Goal: Task Accomplishment & Management: Manage account settings

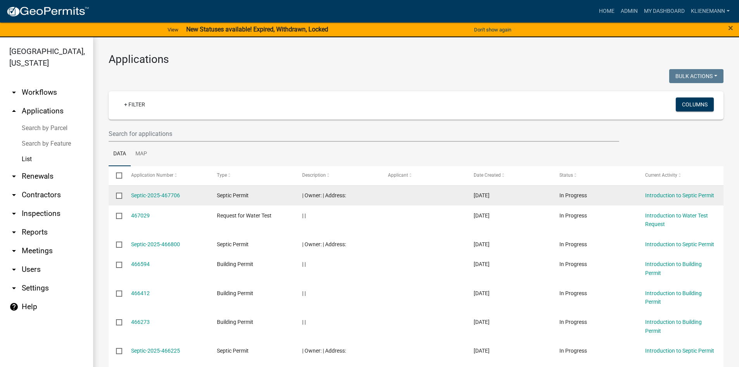
scroll to position [155, 0]
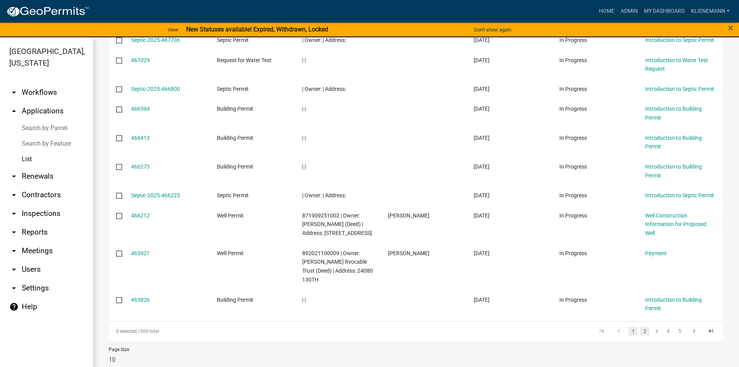
click at [640, 335] on link "2" at bounding box center [644, 331] width 9 height 9
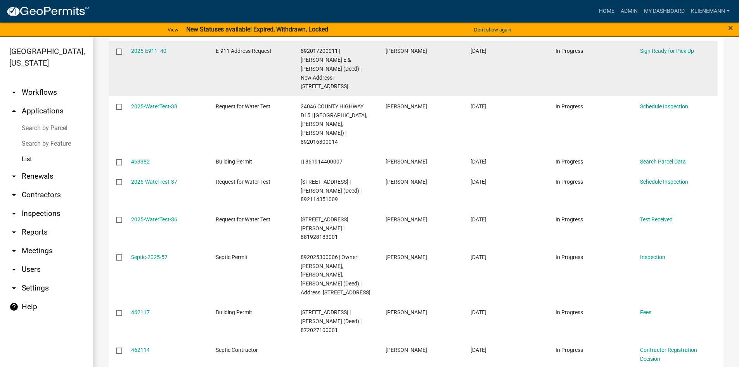
scroll to position [233, 0]
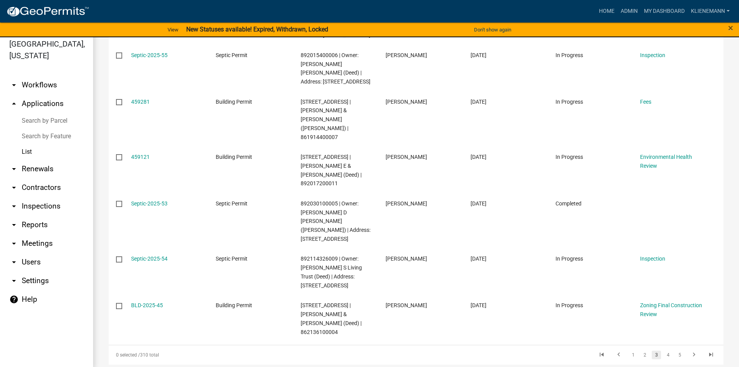
scroll to position [9, 0]
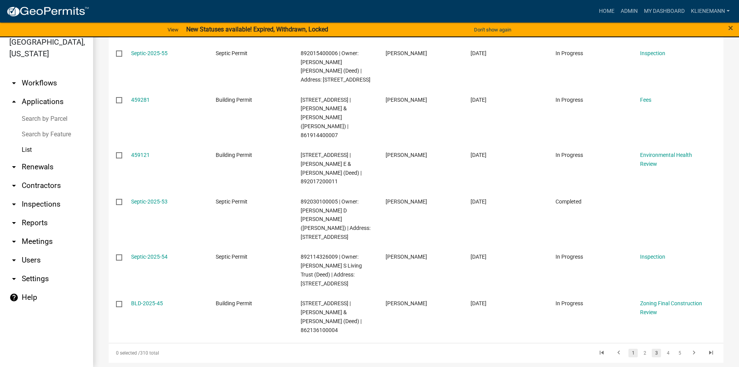
click at [629, 348] on link "1" at bounding box center [633, 352] width 9 height 9
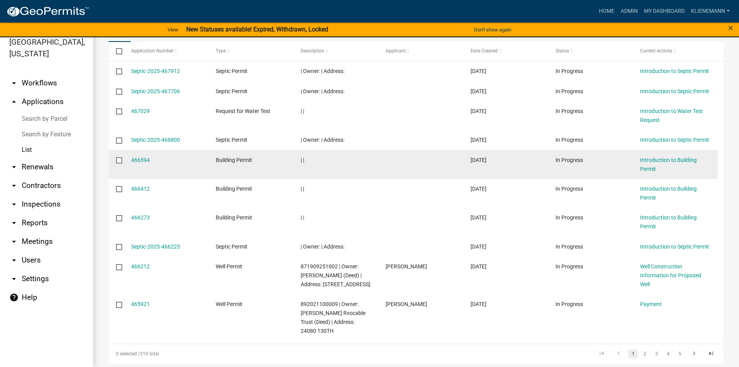
scroll to position [116, 0]
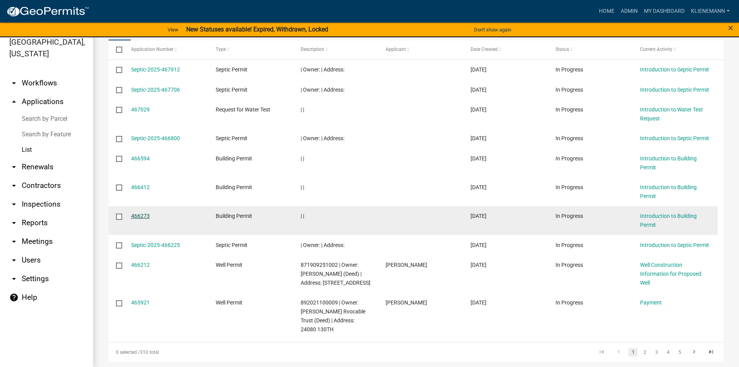
click at [142, 216] on link "466273" at bounding box center [140, 216] width 19 height 6
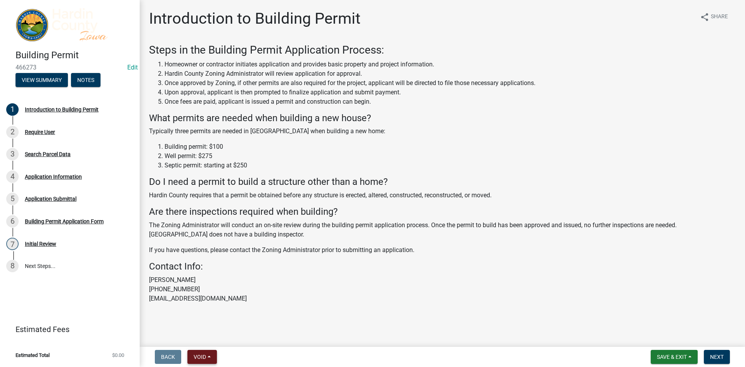
click at [205, 356] on span "Void" at bounding box center [200, 357] width 12 height 6
click at [217, 334] on button "Void" at bounding box center [218, 336] width 62 height 19
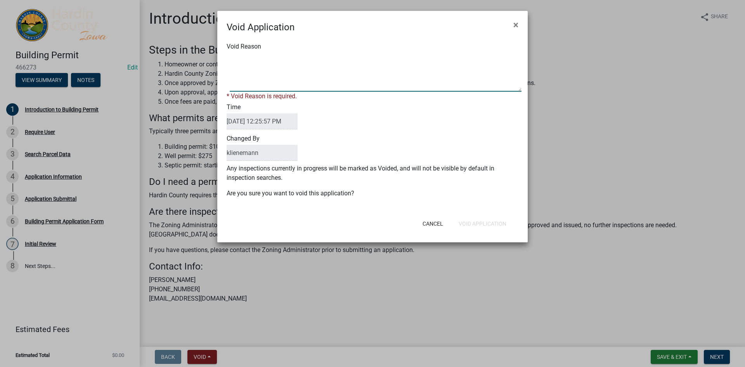
click at [247, 69] on textarea "Void Reason" at bounding box center [376, 72] width 292 height 39
type textarea "Duplicate"
click at [489, 220] on button "Void Application" at bounding box center [482, 224] width 60 height 14
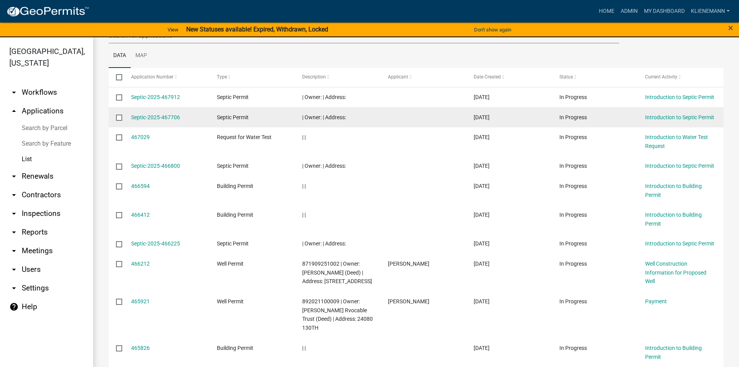
scroll to position [116, 0]
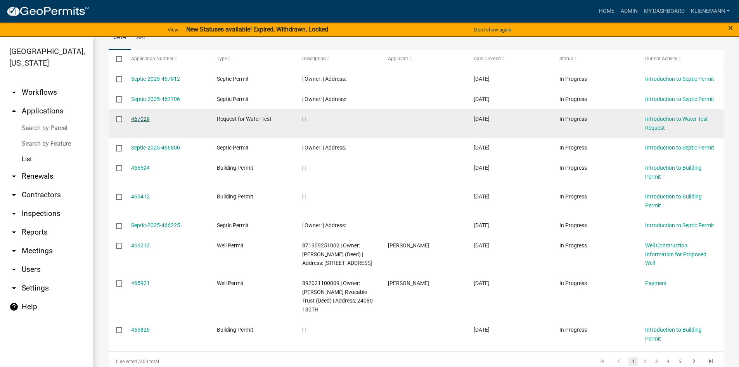
click at [142, 118] on link "467029" at bounding box center [140, 119] width 19 height 6
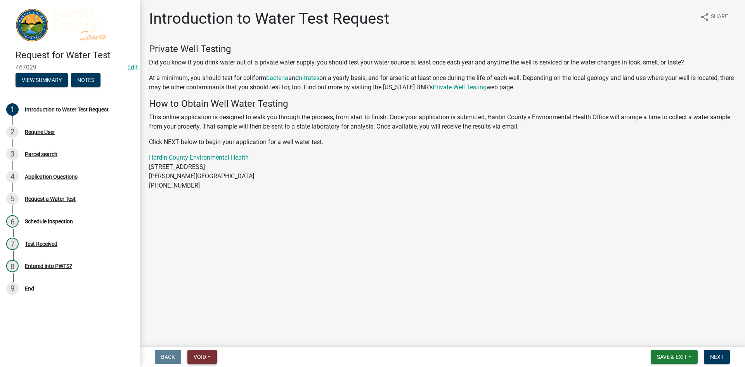
click at [206, 363] on button "Void" at bounding box center [201, 357] width 29 height 14
click at [229, 333] on button "Void" at bounding box center [218, 336] width 62 height 19
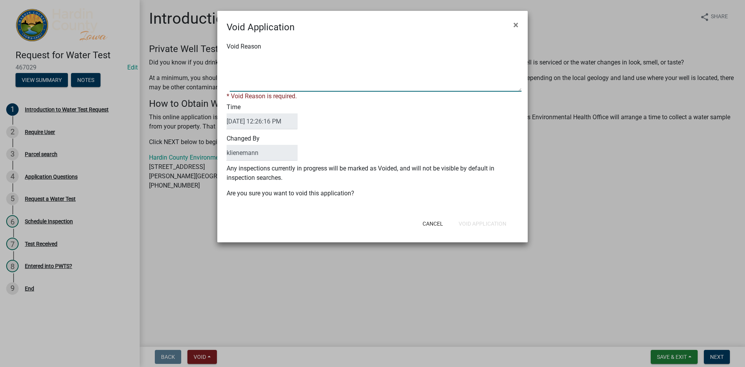
click at [285, 89] on textarea "Void Reason" at bounding box center [376, 72] width 292 height 39
type textarea "Duplicate"
click at [484, 225] on form "Void Application × Void Reason * Void Reason is required. Time [DATE] 12:26:16 …" at bounding box center [372, 123] width 310 height 224
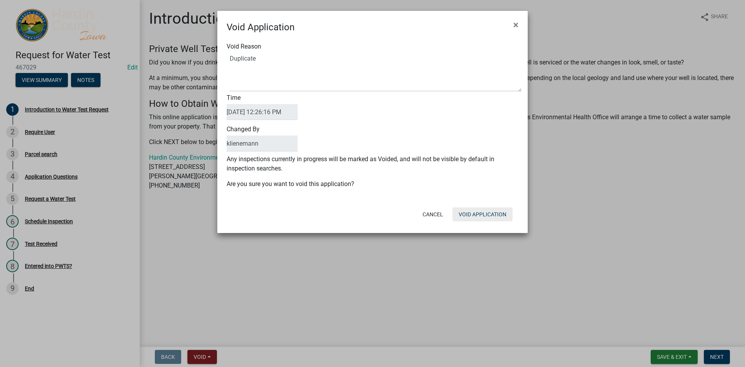
click at [487, 208] on button "Void Application" at bounding box center [482, 214] width 60 height 14
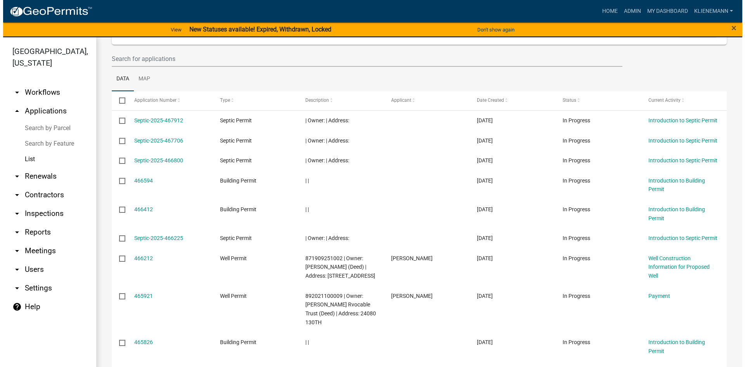
scroll to position [78, 0]
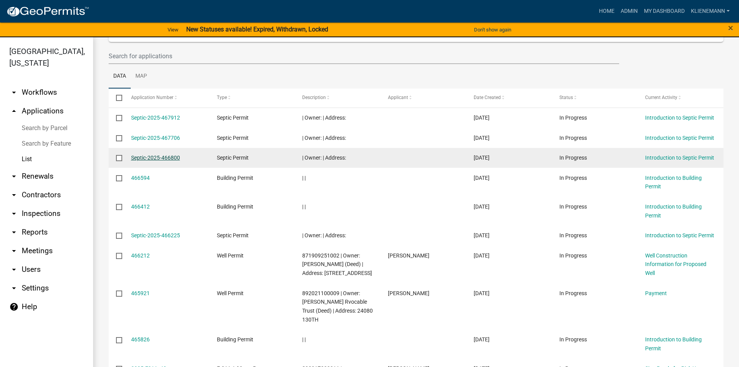
click at [176, 158] on link "Septic-2025-466800" at bounding box center [155, 157] width 49 height 6
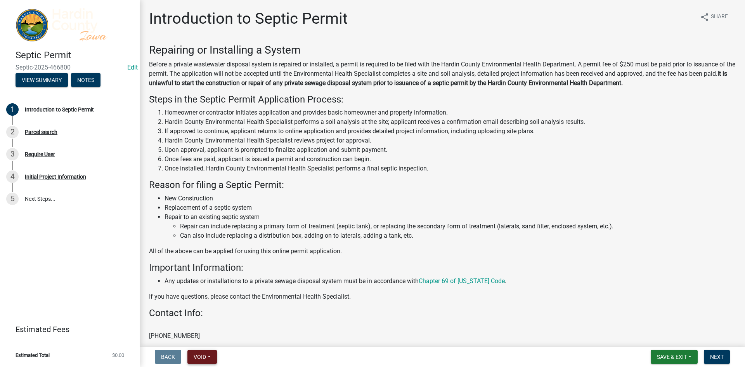
click at [208, 360] on button "Void" at bounding box center [201, 357] width 29 height 14
click at [222, 334] on button "Void" at bounding box center [218, 336] width 62 height 19
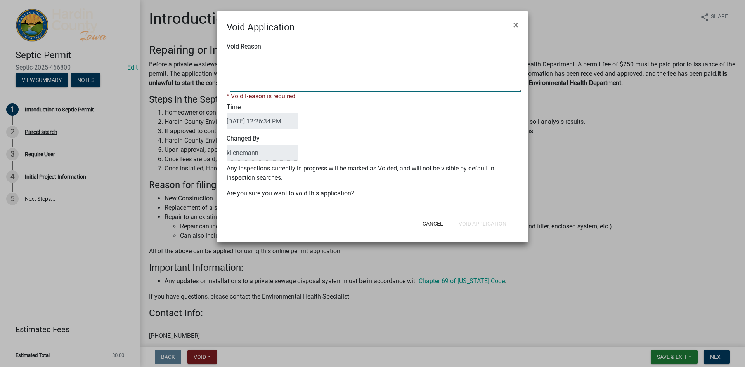
click at [283, 78] on textarea "Void Reason" at bounding box center [376, 72] width 292 height 39
type textarea "Duplicate"
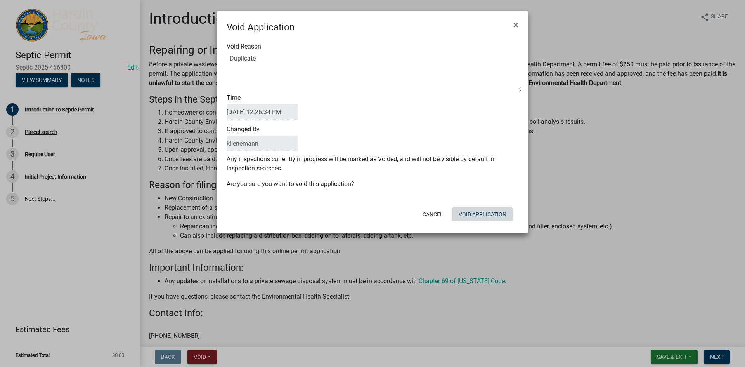
click at [502, 225] on form "Void Application × Void Reason Time [DATE] 12:26:34 PM Changed By [PERSON_NAME]…" at bounding box center [372, 118] width 310 height 215
click at [505, 217] on button "Void Application" at bounding box center [482, 214] width 60 height 14
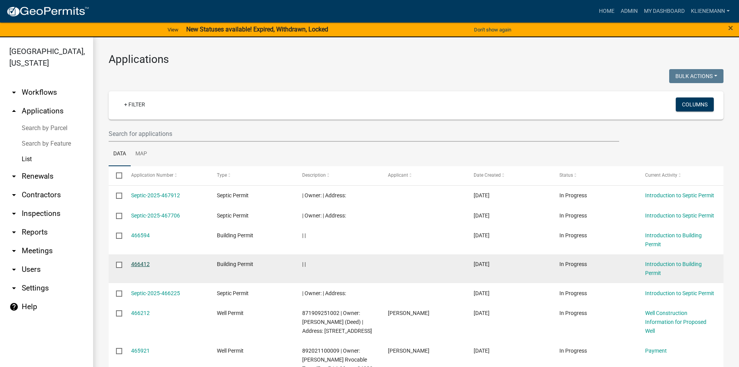
click at [142, 263] on link "466412" at bounding box center [140, 264] width 19 height 6
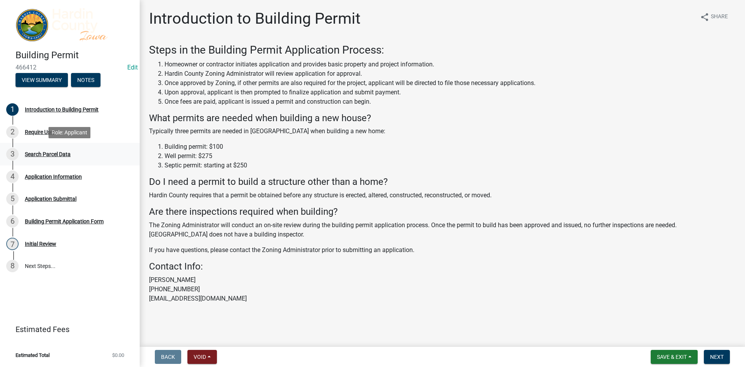
click at [73, 153] on div "3 Search Parcel Data" at bounding box center [66, 154] width 121 height 12
click at [59, 132] on div "2 Require User" at bounding box center [66, 132] width 121 height 12
click at [208, 353] on button "Void" at bounding box center [201, 357] width 29 height 14
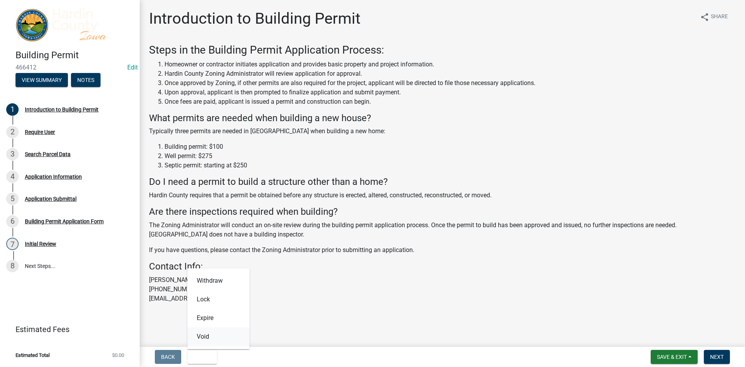
click at [230, 335] on button "Void" at bounding box center [218, 336] width 62 height 19
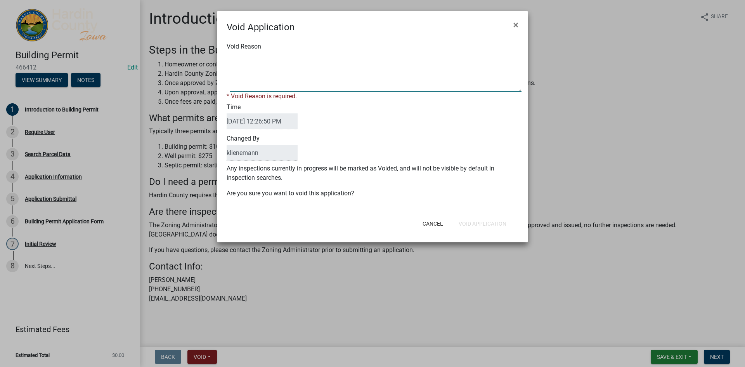
click at [283, 70] on textarea "Void Reason" at bounding box center [376, 72] width 292 height 39
type textarea "Duplicate"
click at [494, 220] on button "Void Application" at bounding box center [482, 224] width 60 height 14
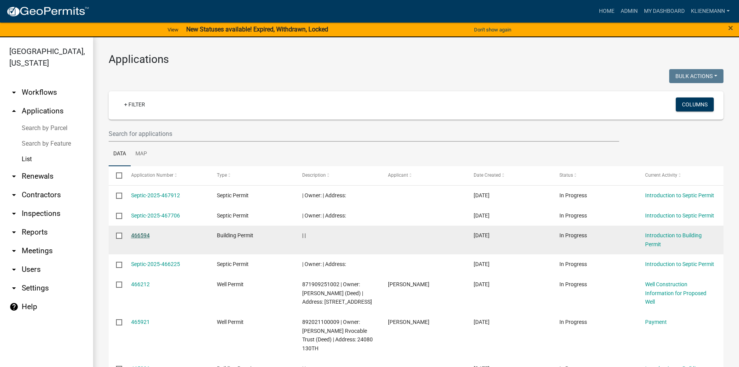
click at [142, 235] on link "466594" at bounding box center [140, 235] width 19 height 6
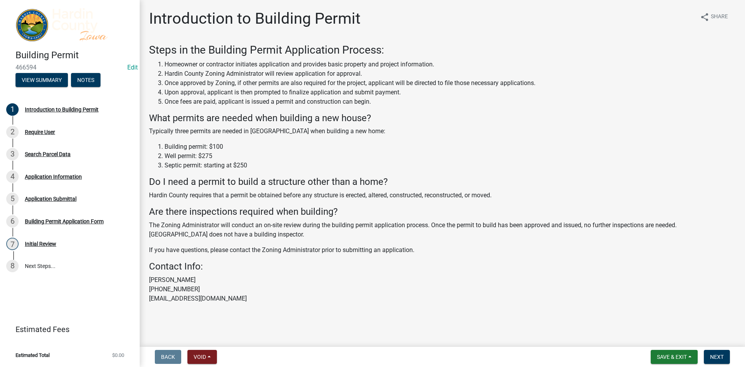
click at [206, 364] on nav "Back Void Withdraw Lock Expire Void Save & Exit Save Save & Exit Next" at bounding box center [442, 357] width 605 height 20
click at [207, 354] on button "Void" at bounding box center [201, 357] width 29 height 14
click at [201, 329] on button "Void" at bounding box center [218, 336] width 62 height 19
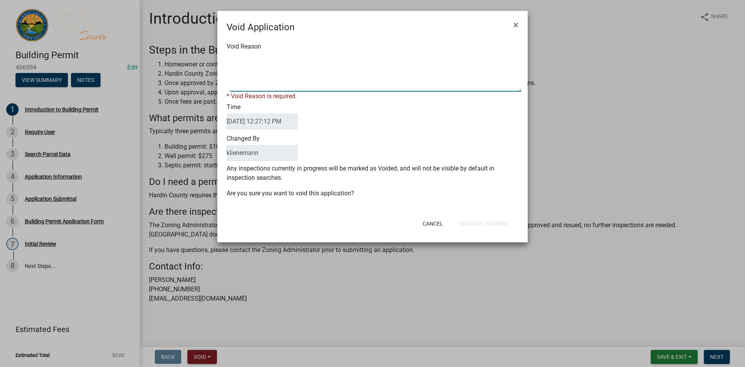
click at [295, 71] on textarea "Void Reason" at bounding box center [376, 72] width 292 height 39
click at [249, 56] on textarea "Void Reason" at bounding box center [376, 72] width 292 height 39
type textarea "Duplicate"
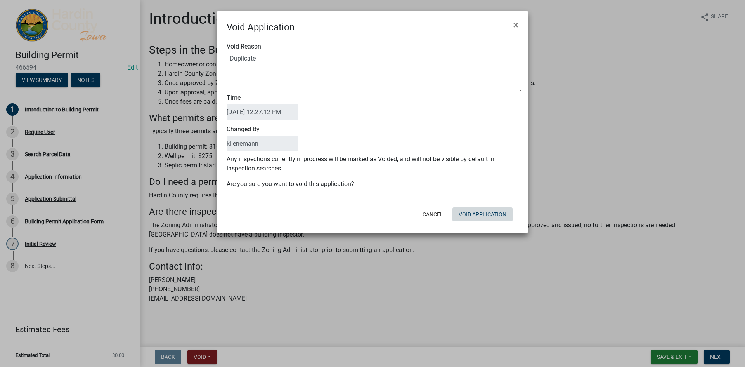
click at [491, 222] on div "Cancel Void Application" at bounding box center [423, 214] width 191 height 20
click at [481, 215] on button "Void Application" at bounding box center [482, 214] width 60 height 14
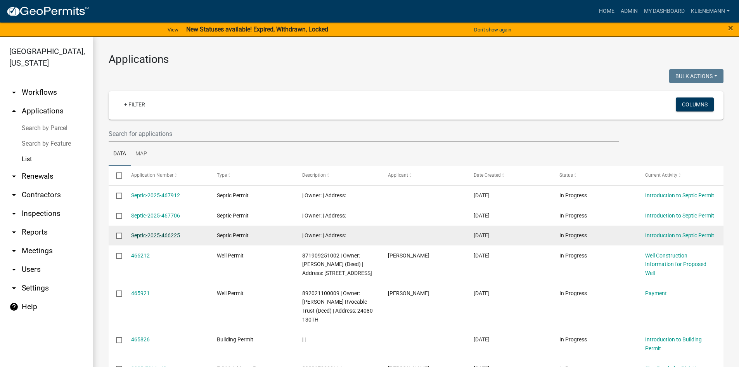
click at [161, 234] on link "Septic-2025-466225" at bounding box center [155, 235] width 49 height 6
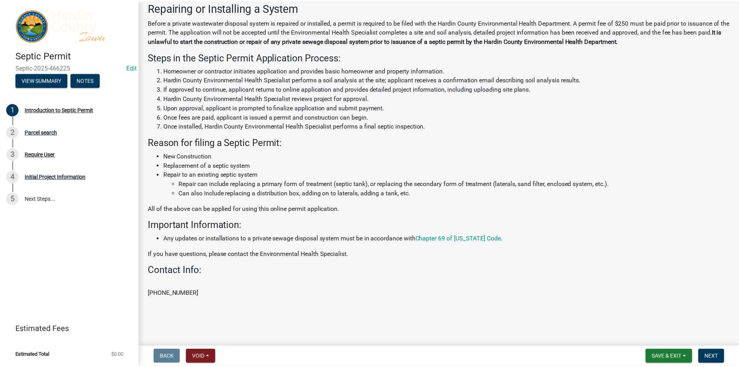
scroll to position [43, 0]
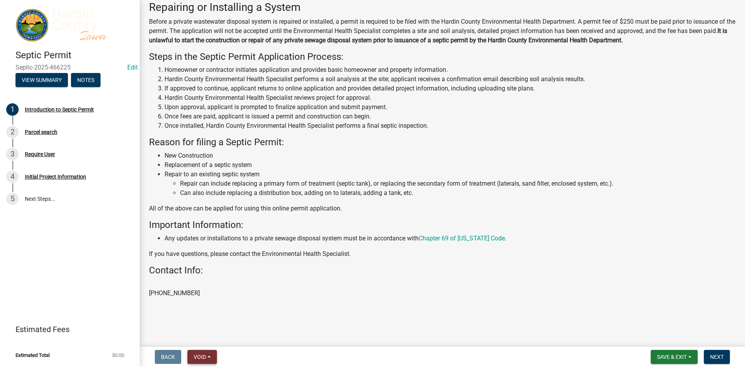
click at [209, 362] on button "Void" at bounding box center [201, 357] width 29 height 14
click at [229, 335] on button "Void" at bounding box center [218, 336] width 62 height 19
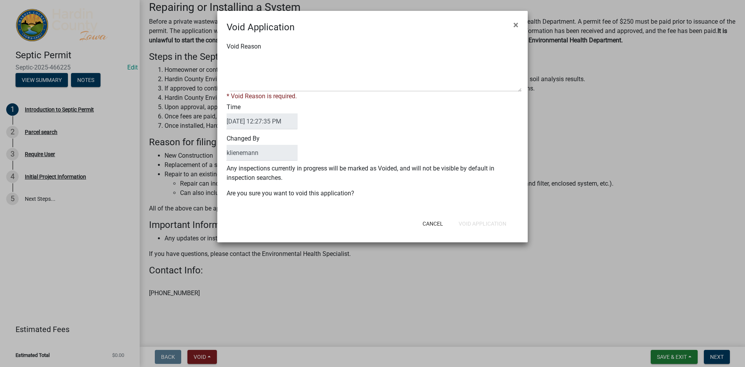
click at [194, 35] on ngb-modal-window "Void Application × Void Reason * Void Reason is required. Time [DATE] 12:27:35 …" at bounding box center [372, 183] width 745 height 367
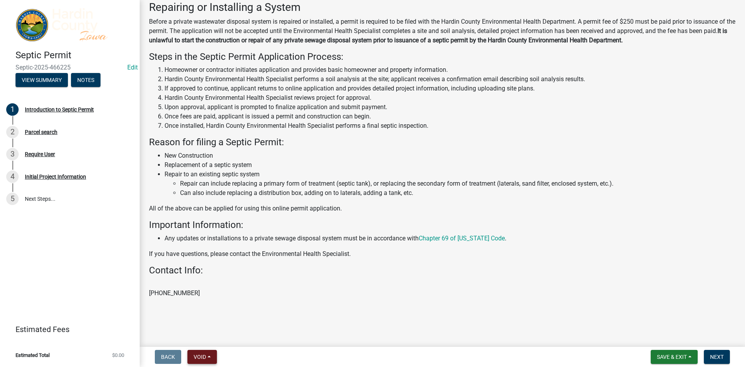
click at [193, 354] on button "Void" at bounding box center [201, 357] width 29 height 14
click at [203, 335] on button "Void" at bounding box center [218, 336] width 62 height 19
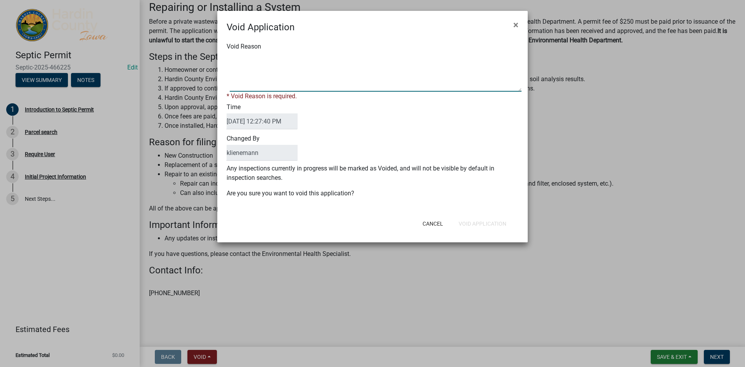
click at [293, 73] on textarea "Void Reason" at bounding box center [376, 72] width 292 height 39
type textarea "duplicate"
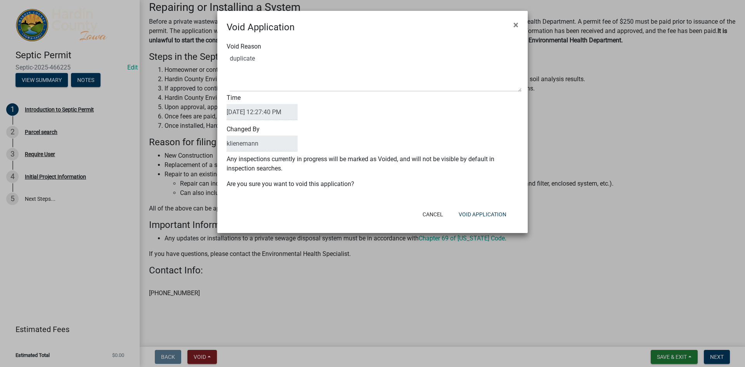
click at [484, 215] on div "Cancel Void Application" at bounding box center [423, 214] width 191 height 20
click at [485, 214] on button "Void Application" at bounding box center [482, 214] width 60 height 14
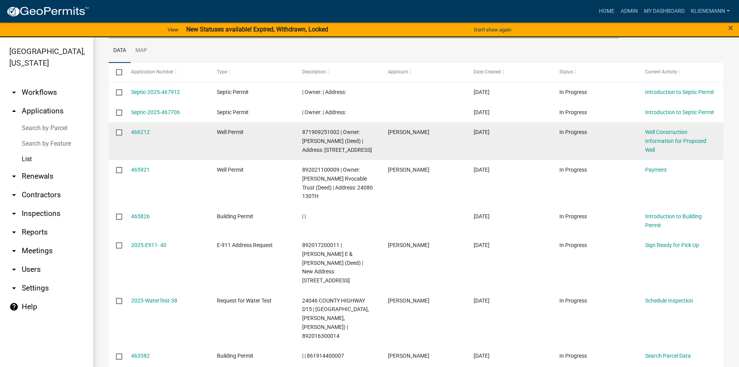
scroll to position [116, 0]
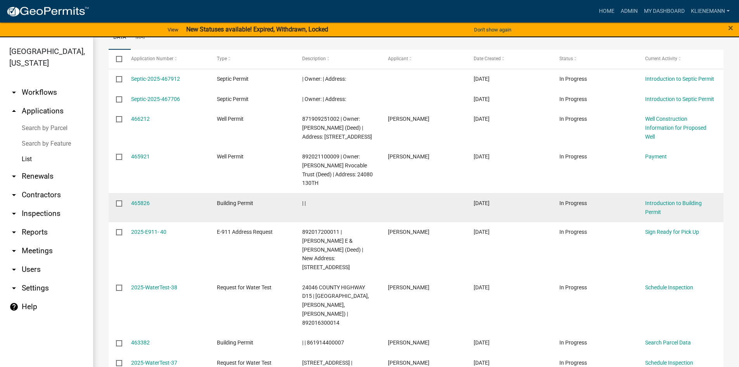
drag, startPoint x: 135, startPoint y: 210, endPoint x: 140, endPoint y: 207, distance: 6.5
click at [135, 206] on link "465826" at bounding box center [140, 203] width 19 height 6
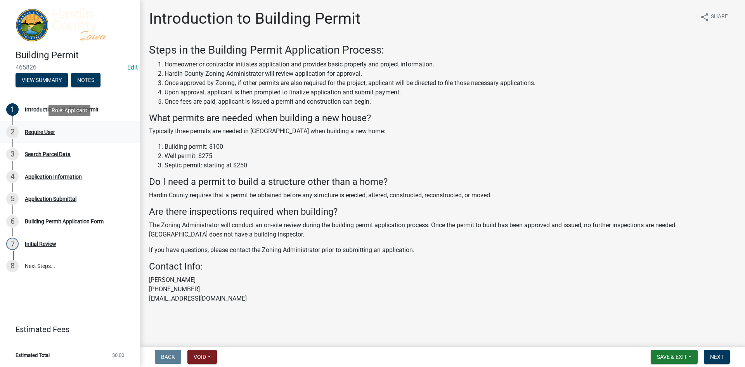
click at [57, 134] on div "2 Require User" at bounding box center [66, 132] width 121 height 12
click at [201, 350] on button "Void" at bounding box center [201, 357] width 29 height 14
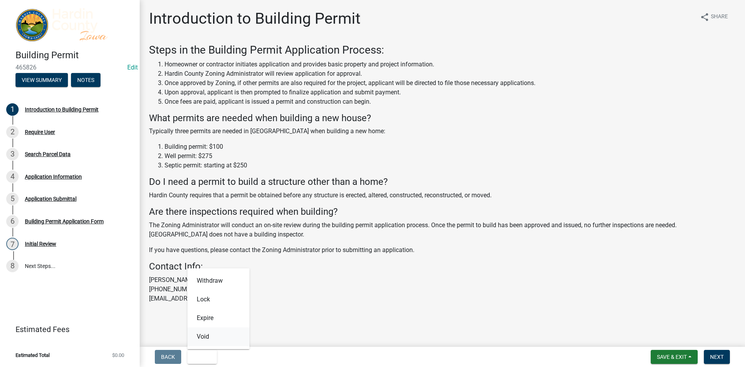
click at [201, 339] on button "Void" at bounding box center [218, 336] width 62 height 19
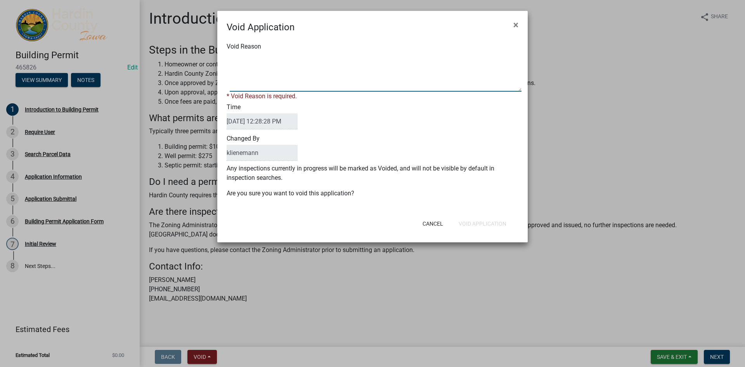
click at [289, 78] on textarea "Void Reason" at bounding box center [376, 72] width 292 height 39
type textarea "Duplicate"
click at [507, 230] on div "Void Application × Void Reason * Void Reason is required. Time [DATE] 12:28:28 …" at bounding box center [372, 126] width 310 height 231
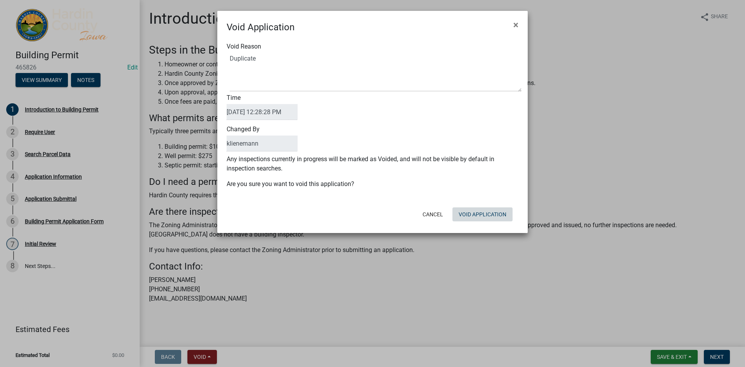
click at [504, 213] on button "Void Application" at bounding box center [482, 214] width 60 height 14
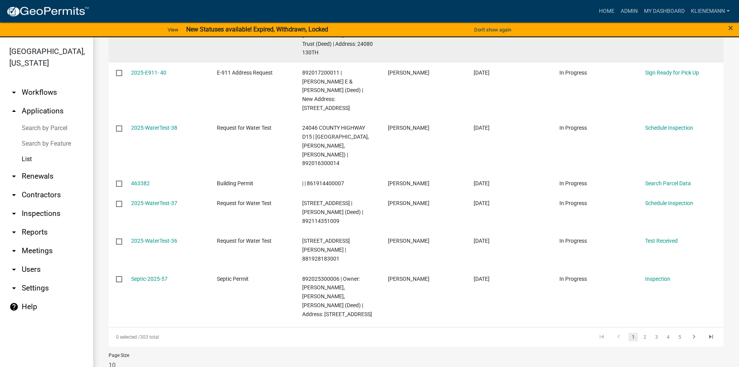
scroll to position [248, 0]
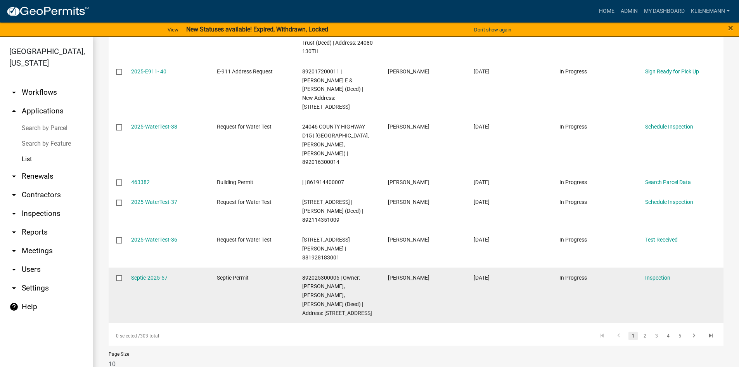
click at [493, 267] on datatable-body-cell "[DATE]" at bounding box center [509, 294] width 86 height 55
